Goal: Find specific page/section

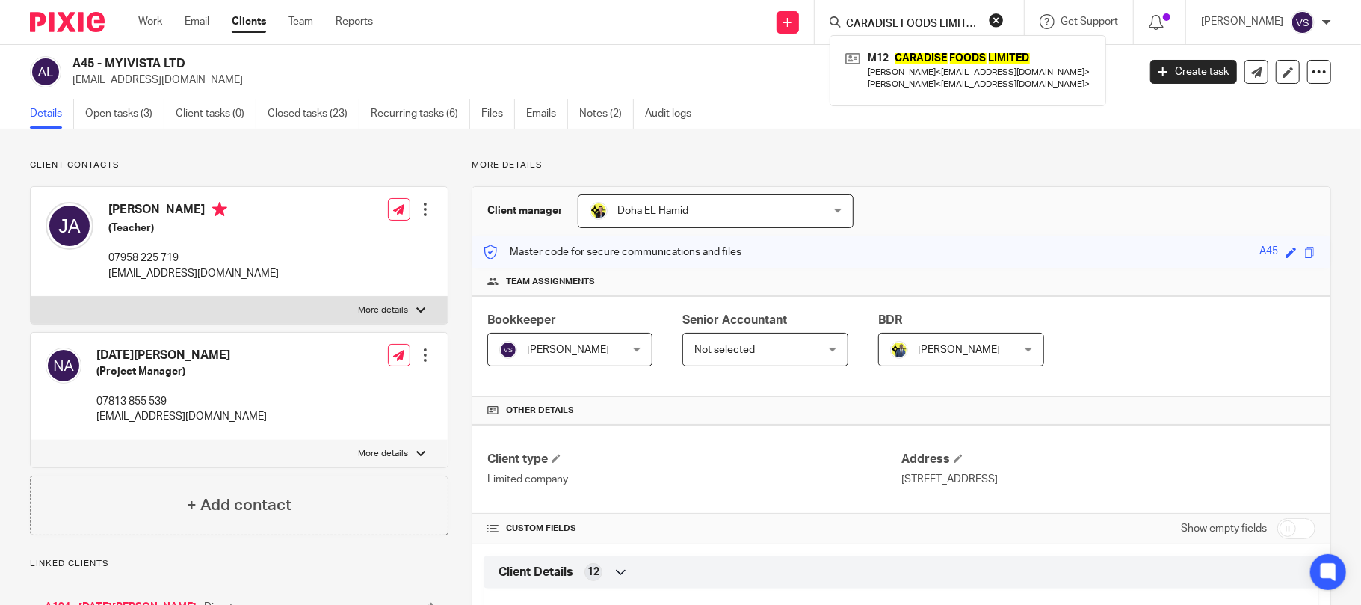
click at [1004, 25] on button "reset" at bounding box center [996, 20] width 15 height 15
click at [912, 18] on input "Search" at bounding box center [902, 24] width 135 height 13
paste input "A [PERSON_NAME] PAINTING & TAPING CONTRACTORS LTD"
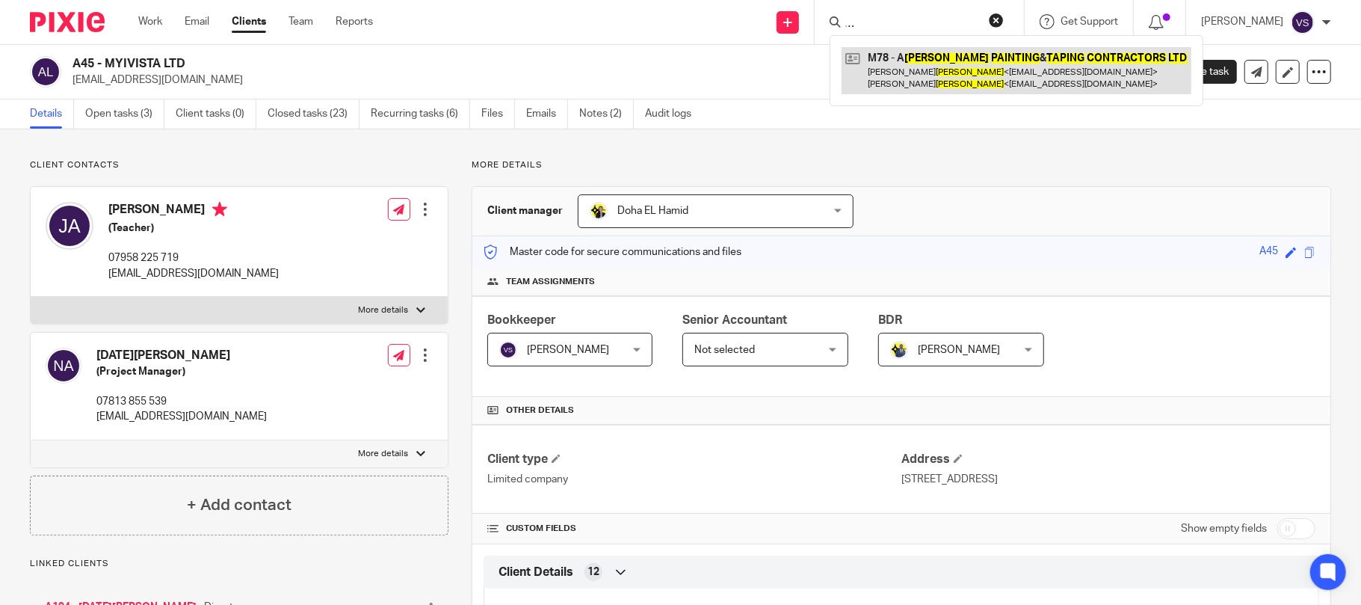
type input "A [PERSON_NAME] PAINTING & TAPING CONTRACTORS LTD"
click at [922, 78] on link at bounding box center [1016, 70] width 350 height 46
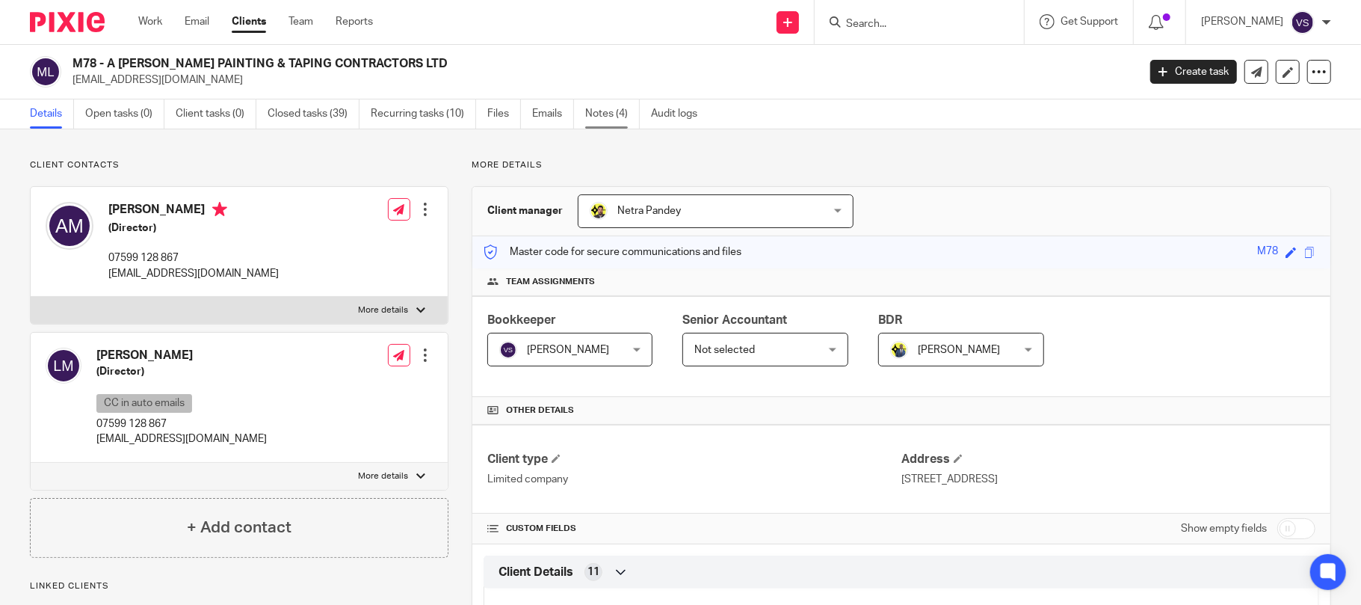
click at [611, 117] on link "Notes (4)" at bounding box center [612, 113] width 55 height 29
